Goal: Task Accomplishment & Management: Manage account settings

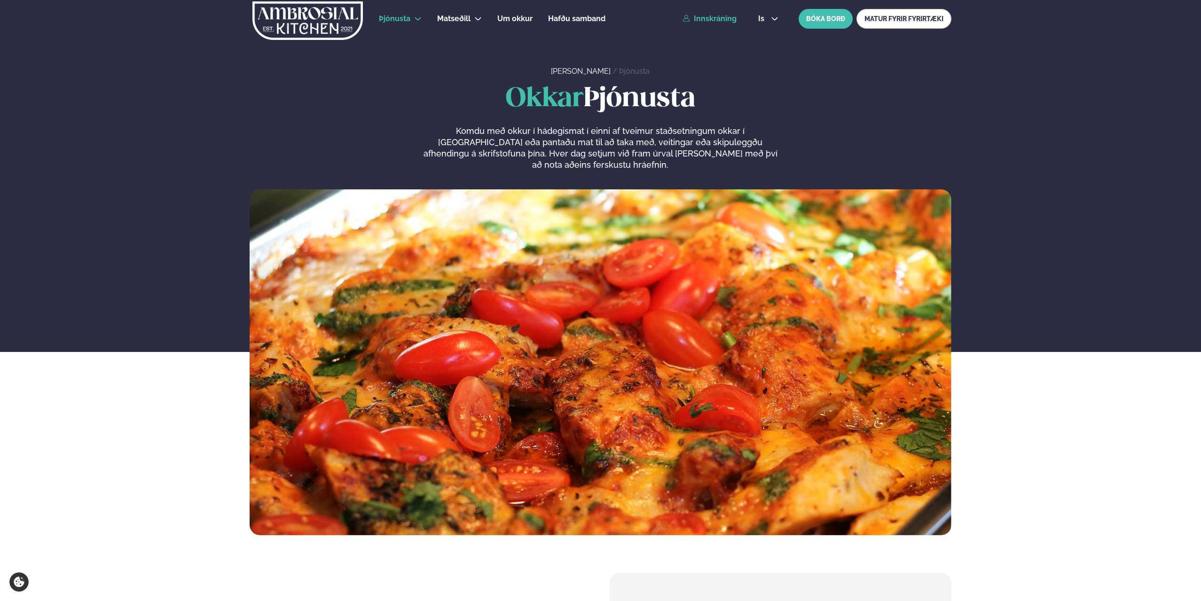
click at [715, 22] on link "Innskráning" at bounding box center [709, 19] width 54 height 8
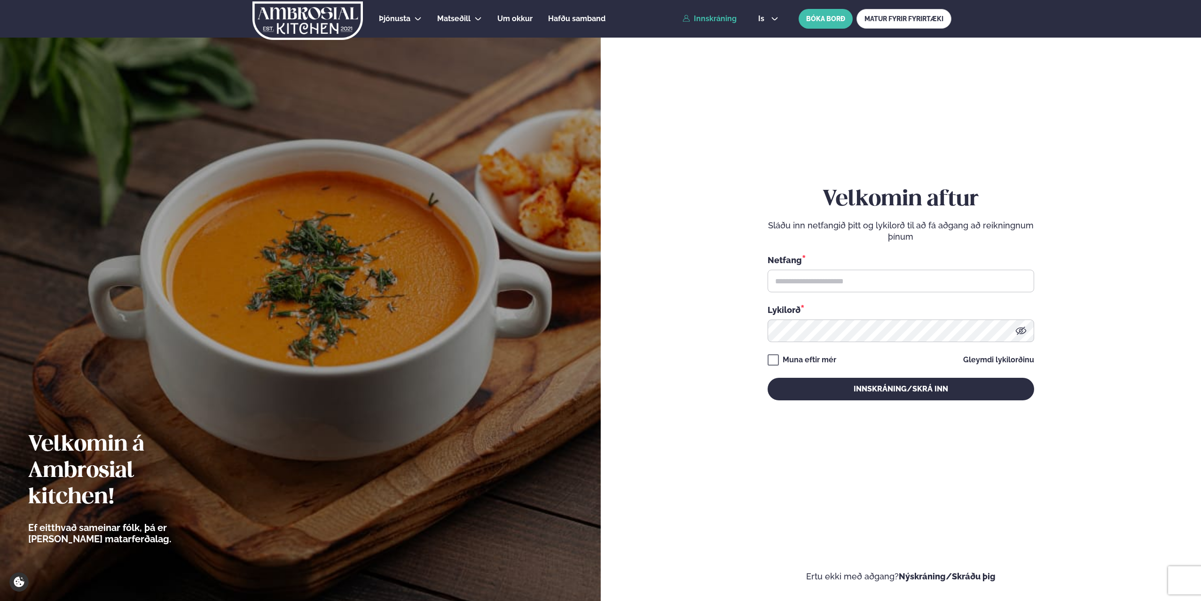
click at [812, 267] on div "Netfang *" at bounding box center [900, 273] width 266 height 39
click at [817, 276] on input "text" at bounding box center [900, 281] width 266 height 23
type input "**********"
click at [767, 378] on button "Innskráning/Skrá inn" at bounding box center [900, 389] width 266 height 23
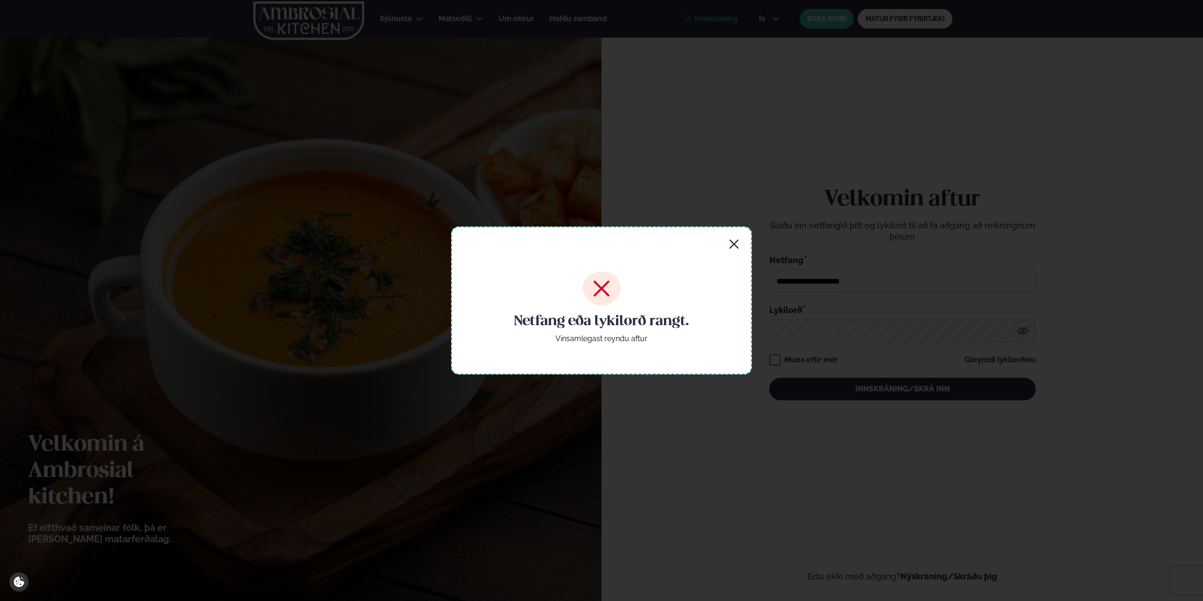
click at [736, 243] on icon "button" at bounding box center [733, 244] width 9 height 9
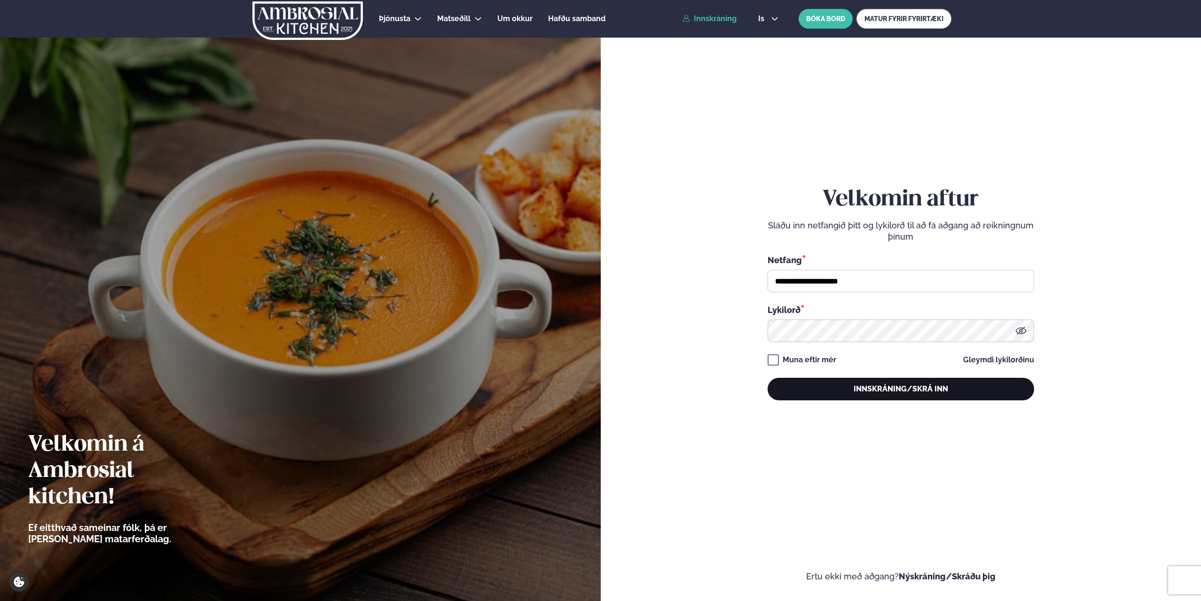
click at [865, 390] on button "Innskráning/Skrá inn" at bounding box center [900, 389] width 266 height 23
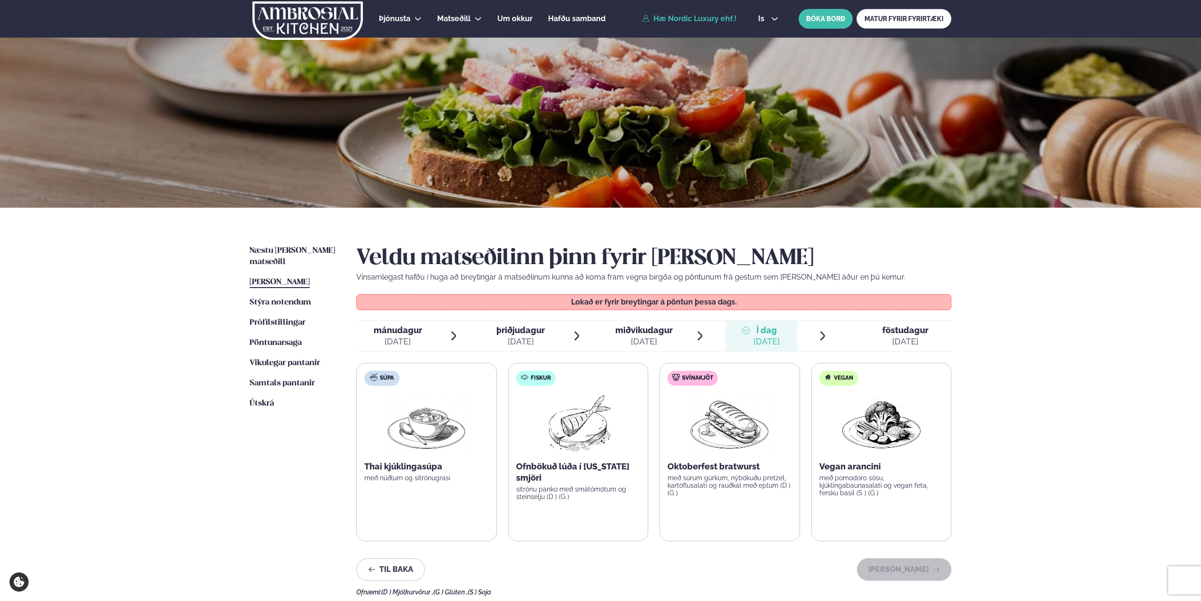
click at [896, 336] on div "[DATE]" at bounding box center [905, 341] width 46 height 11
